Goal: Transaction & Acquisition: Purchase product/service

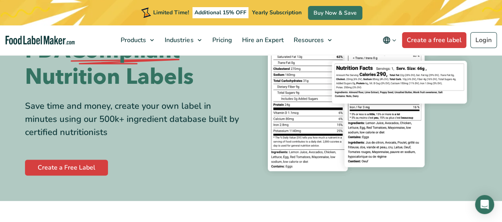
scroll to position [93, 0]
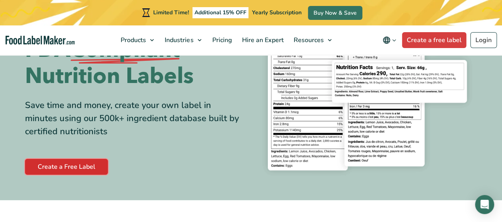
click at [72, 167] on link "Create a Free Label" at bounding box center [66, 167] width 83 height 16
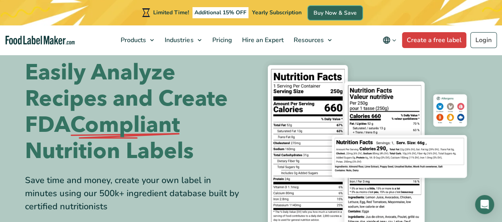
click at [340, 8] on link "Buy Now & Save" at bounding box center [335, 13] width 54 height 14
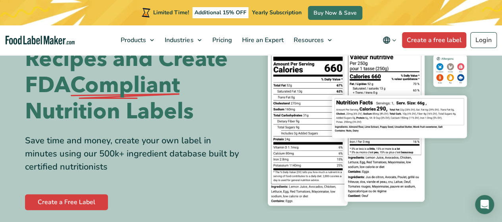
click at [184, 116] on h1 "Easily Analyze Recipes and Create FDA Compliant Nutrition Labels" at bounding box center [135, 72] width 220 height 105
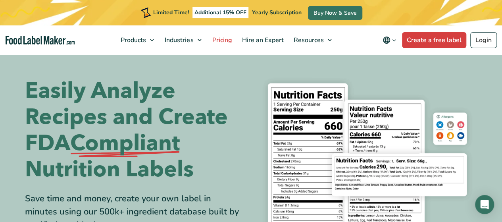
click at [224, 39] on span "Pricing" at bounding box center [220, 40] width 23 height 9
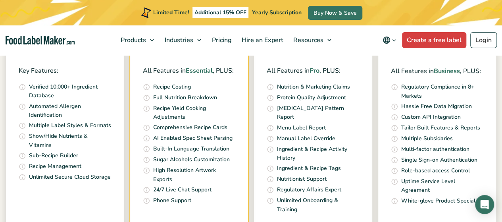
scroll to position [307, 0]
